Goal: Task Accomplishment & Management: Complete application form

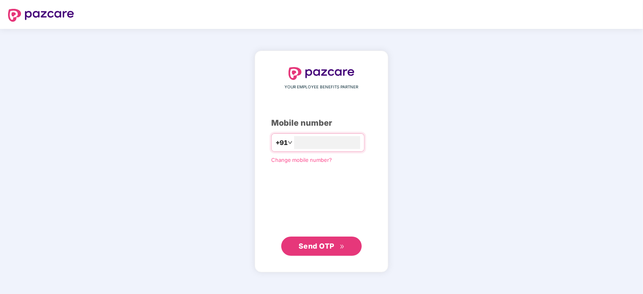
type input "**********"
click at [316, 245] on span "Send OTP" at bounding box center [316, 246] width 36 height 8
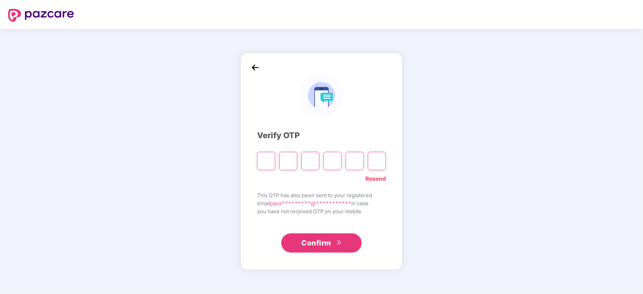
type input "*"
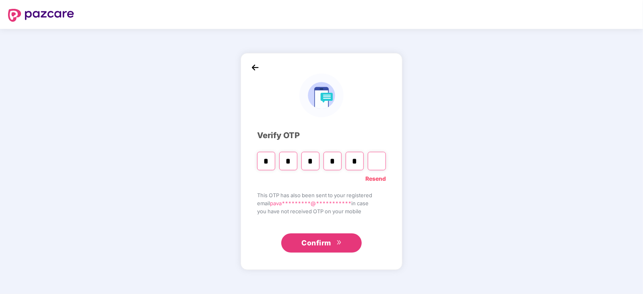
type input "*"
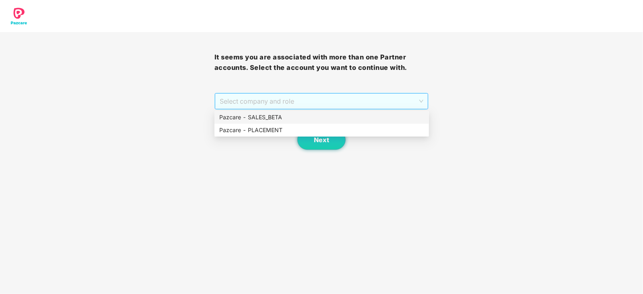
click at [329, 107] on span "Select company and role" at bounding box center [322, 101] width 204 height 15
click at [309, 129] on div "Pazcare - PLACEMENT" at bounding box center [321, 130] width 205 height 9
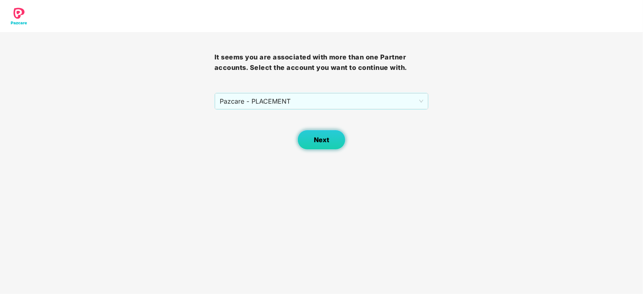
click at [313, 141] on button "Next" at bounding box center [321, 140] width 48 height 20
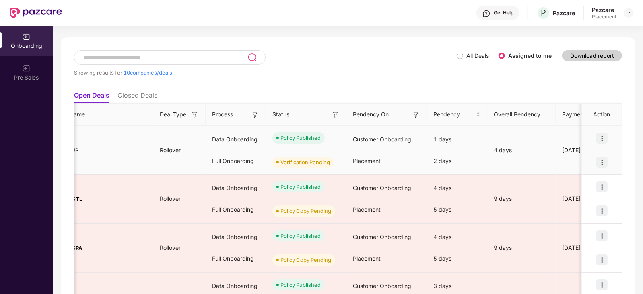
scroll to position [0, 52]
click at [602, 160] on img at bounding box center [601, 162] width 11 height 11
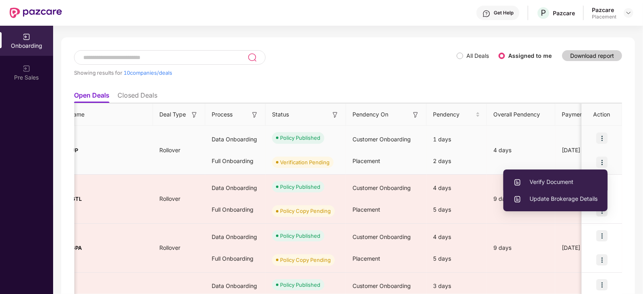
click at [555, 181] on span "Verify Document" at bounding box center [555, 182] width 84 height 9
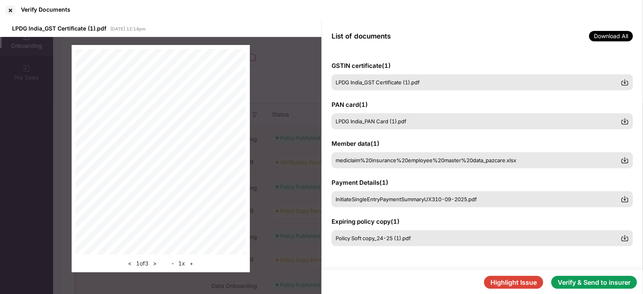
click at [564, 280] on button "Verify & Send to insurer" at bounding box center [594, 282] width 86 height 13
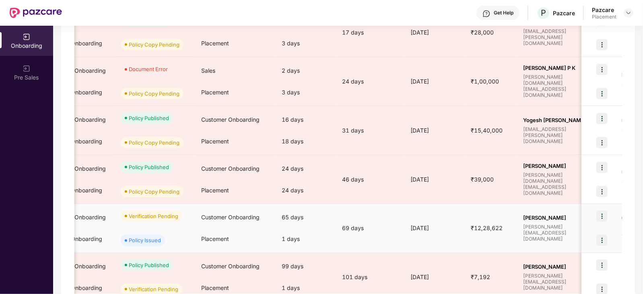
scroll to position [0, 221]
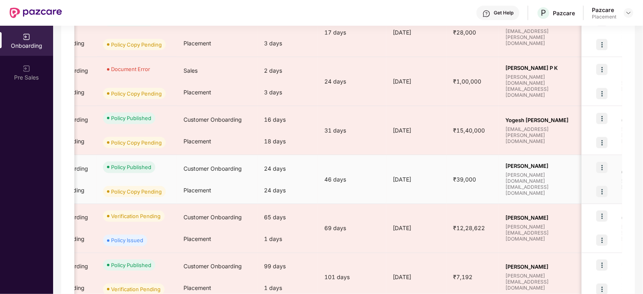
click at [606, 188] on img at bounding box center [601, 191] width 11 height 11
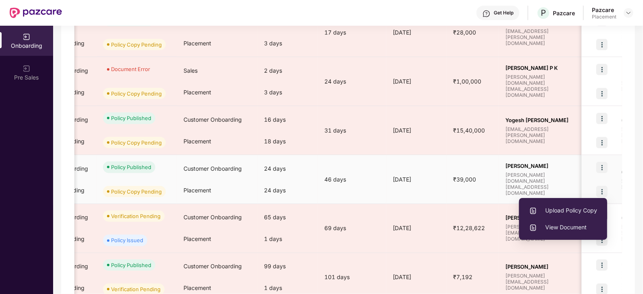
click at [551, 212] on span "Upload Policy Copy" at bounding box center [563, 210] width 68 height 9
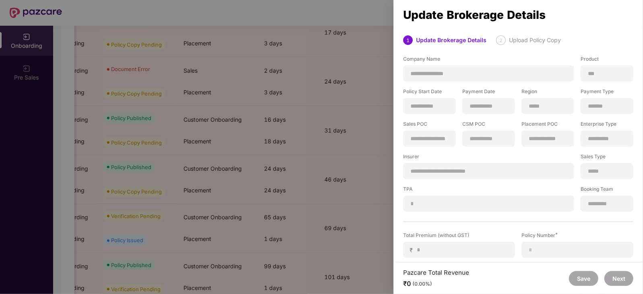
click at [377, 171] on div at bounding box center [321, 147] width 643 height 294
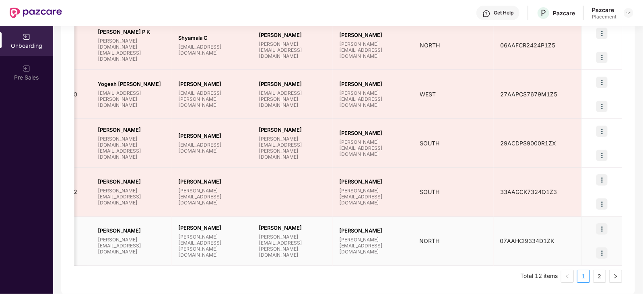
scroll to position [0, 628]
click at [597, 255] on img at bounding box center [601, 253] width 11 height 11
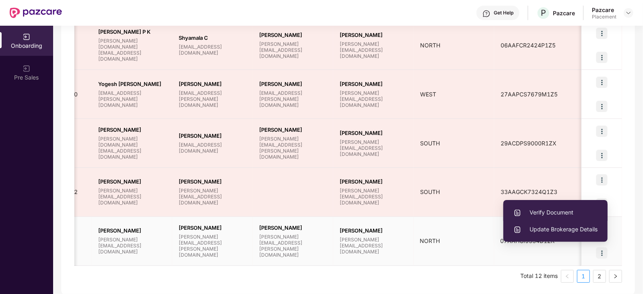
click at [559, 217] on li "Verify Document" at bounding box center [555, 212] width 104 height 17
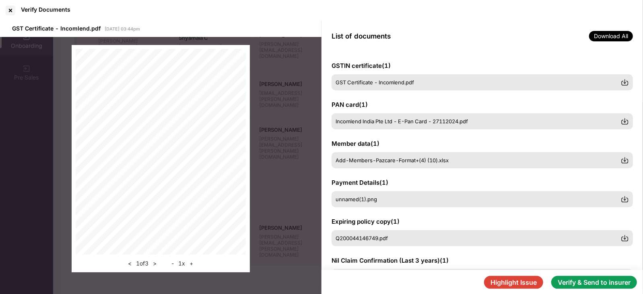
click at [567, 282] on button "Verify & Send to insurer" at bounding box center [594, 282] width 86 height 13
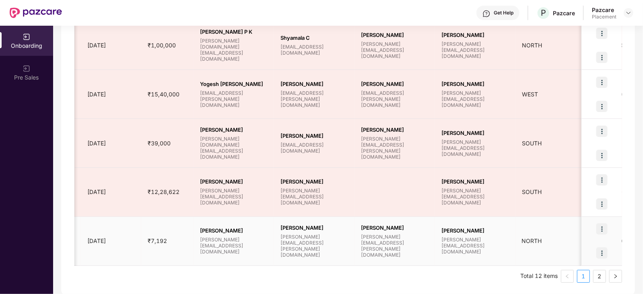
scroll to position [0, 629]
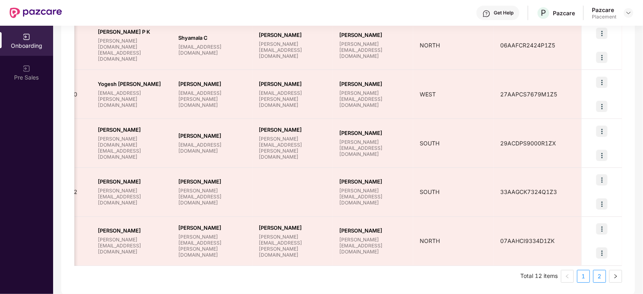
click at [602, 276] on link "2" at bounding box center [599, 277] width 12 height 12
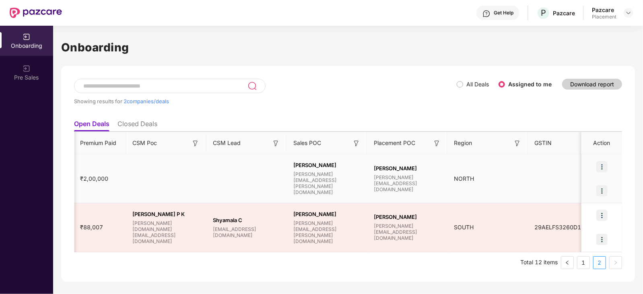
scroll to position [0, 628]
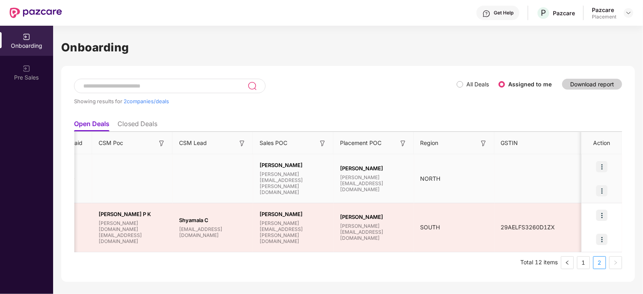
click at [605, 189] on img at bounding box center [601, 190] width 11 height 11
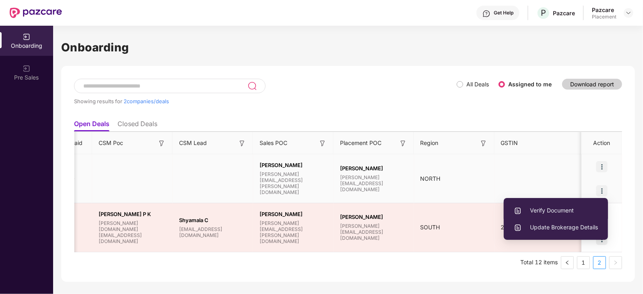
click at [568, 212] on span "Verify Document" at bounding box center [556, 210] width 84 height 9
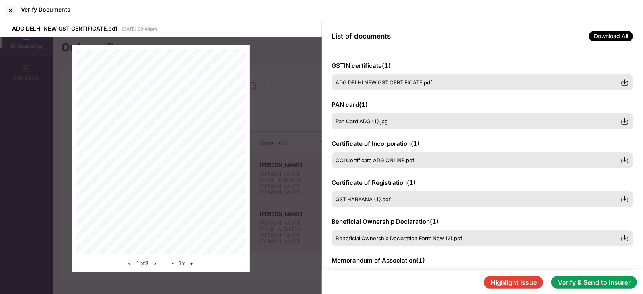
click at [574, 284] on button "Verify & Send to insurer" at bounding box center [594, 282] width 86 height 13
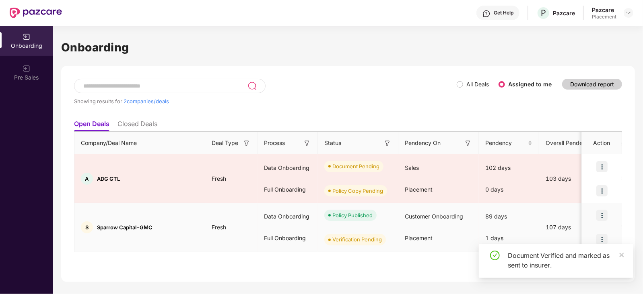
click at [601, 242] on img at bounding box center [601, 239] width 11 height 11
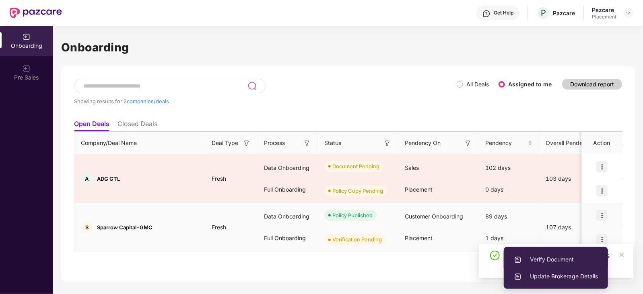
click at [563, 259] on span "Verify Document" at bounding box center [556, 259] width 84 height 9
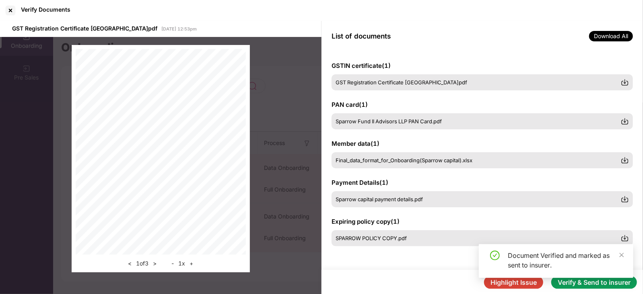
click at [560, 282] on div "Document Verified and marked as sent to insurer." at bounding box center [556, 265] width 154 height 40
click at [621, 255] on icon "close" at bounding box center [621, 255] width 4 height 4
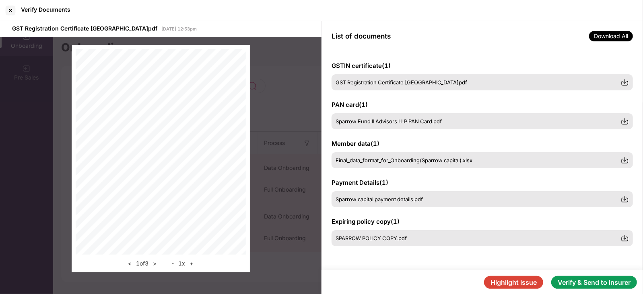
click at [584, 281] on button "Verify & Send to insurer" at bounding box center [594, 282] width 86 height 13
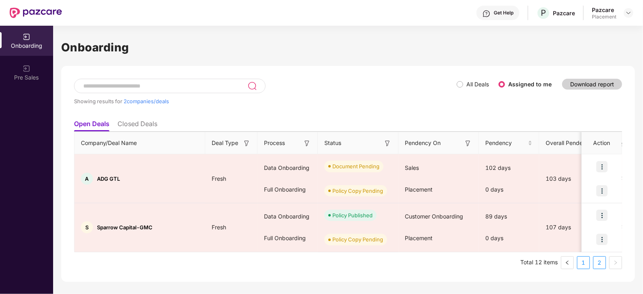
click at [584, 265] on link "1" at bounding box center [583, 263] width 12 height 12
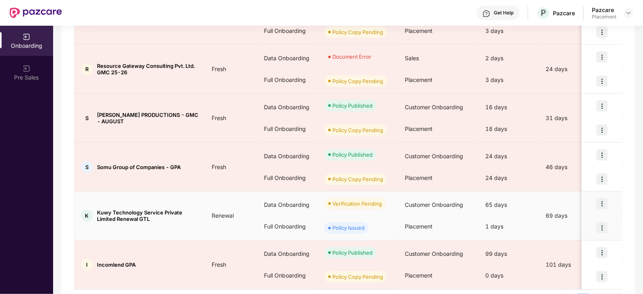
scroll to position [378, 0]
